Goal: Information Seeking & Learning: Understand process/instructions

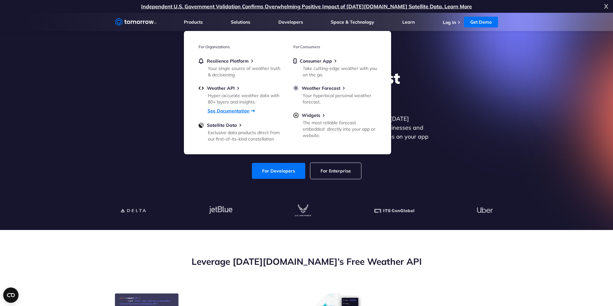
click at [232, 112] on link "See Documentation" at bounding box center [229, 111] width 42 height 6
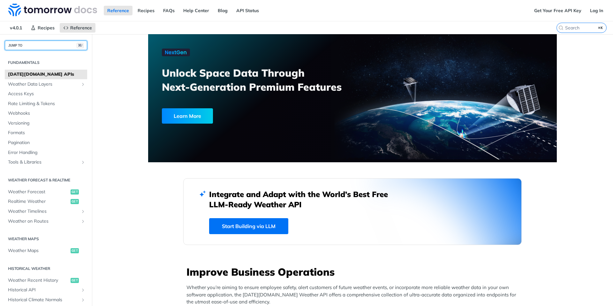
click at [40, 44] on button "JUMP TO ⌘/" at bounding box center [46, 46] width 82 height 10
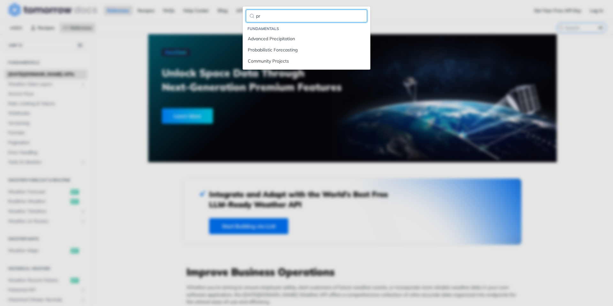
type input "p"
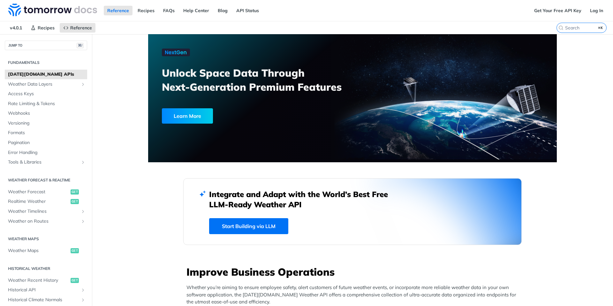
click at [571, 10] on link "Get Your Free API Key" at bounding box center [558, 11] width 54 height 10
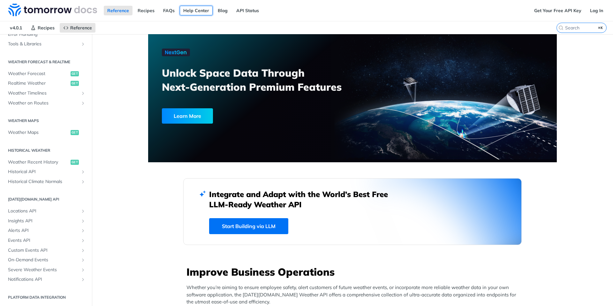
click at [202, 12] on link "Help Center" at bounding box center [196, 11] width 33 height 10
